Goal: Information Seeking & Learning: Learn about a topic

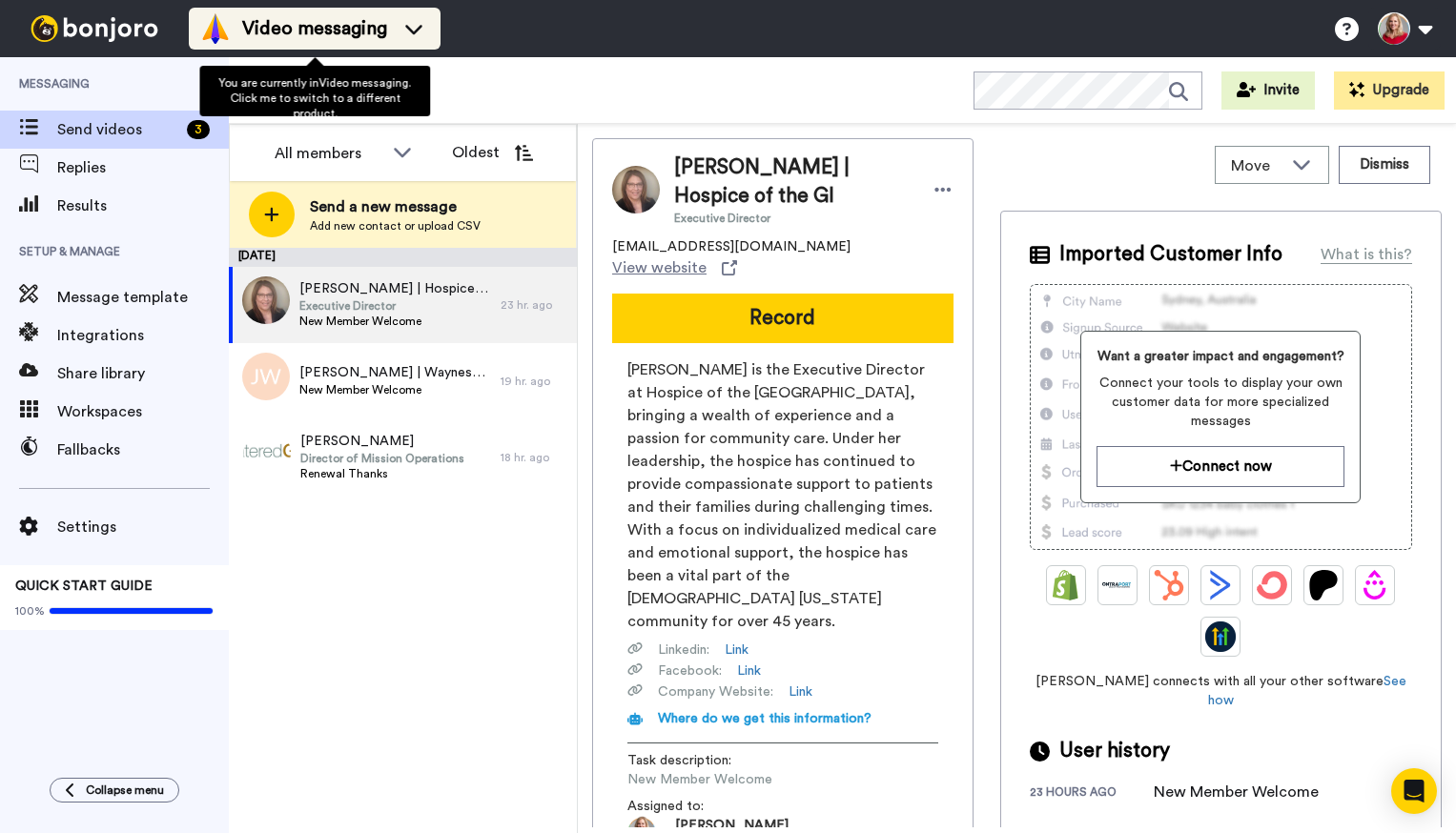
click at [395, 28] on div "Video messaging" at bounding box center [315, 29] width 229 height 31
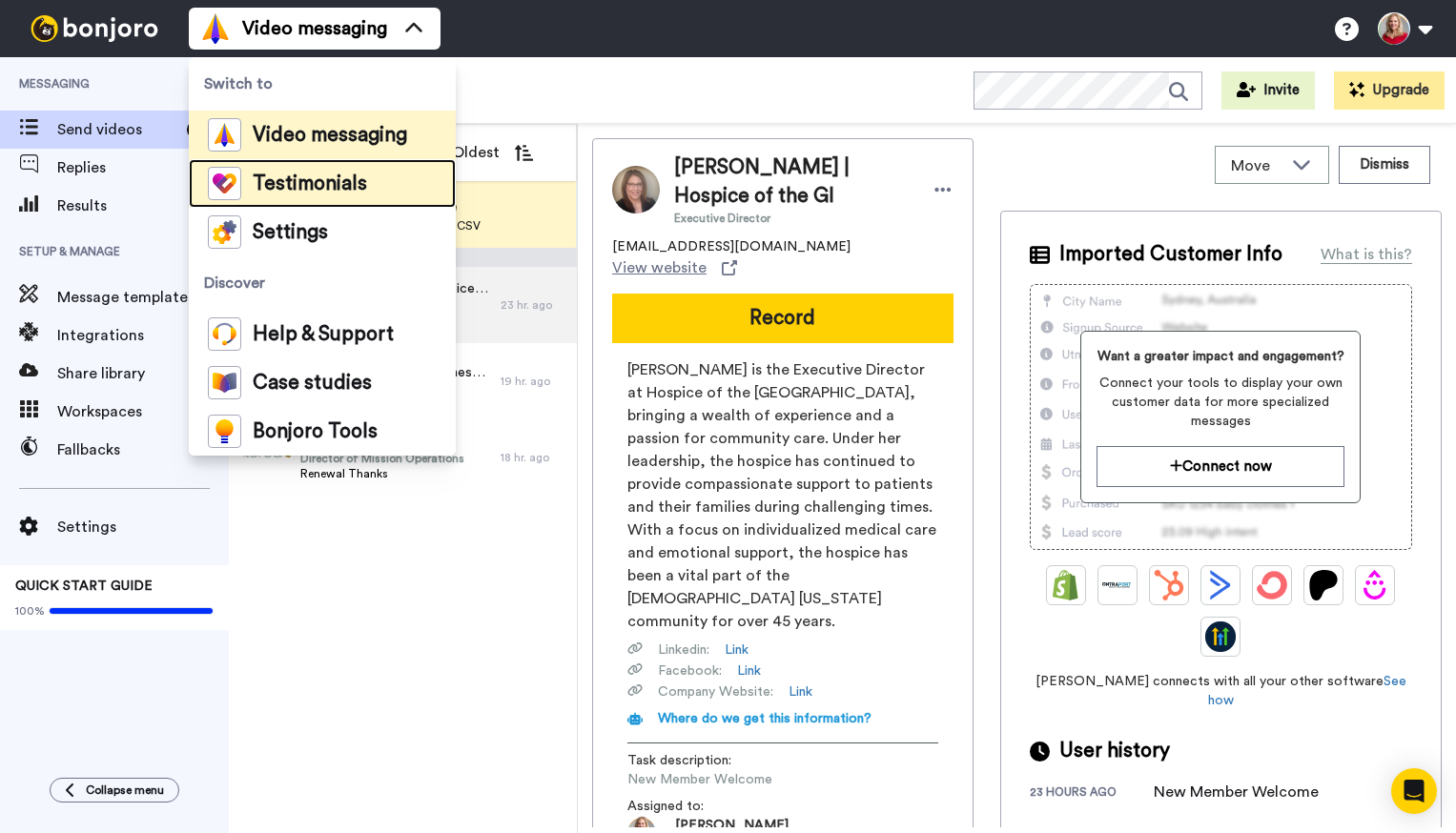
click at [312, 194] on span "Testimonials" at bounding box center [310, 184] width 115 height 19
